Goal: Information Seeking & Learning: Learn about a topic

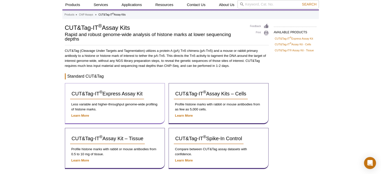
scroll to position [50, 0]
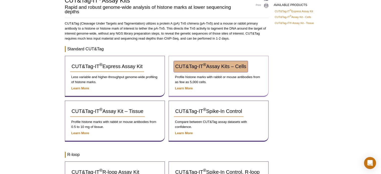
click at [203, 70] on link "CUT&Tag-IT ® Assay Kits – Cells" at bounding box center [211, 66] width 74 height 11
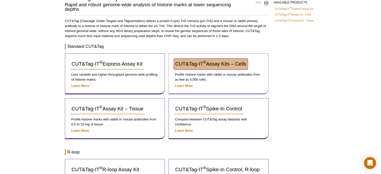
scroll to position [42, 0]
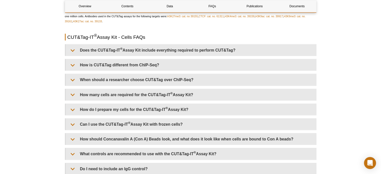
scroll to position [1108, 0]
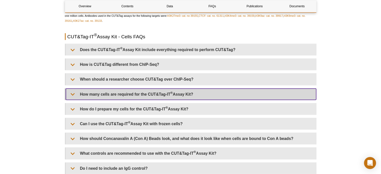
click at [73, 93] on summary "How many cells are required for the CUT&Tag-IT ® Assay Kit?" at bounding box center [191, 94] width 250 height 11
